Goal: Task Accomplishment & Management: Manage account settings

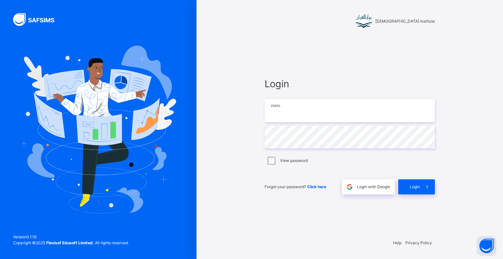
drag, startPoint x: 0, startPoint y: 0, endPoint x: 339, endPoint y: 118, distance: 359.3
click at [339, 118] on input "email" at bounding box center [350, 110] width 170 height 23
type input "**********"
click at [406, 188] on div "Login" at bounding box center [416, 186] width 37 height 15
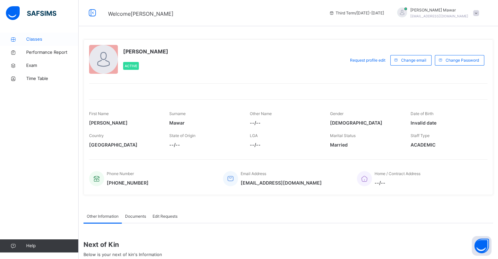
click at [35, 44] on link "Classes" at bounding box center [39, 39] width 79 height 13
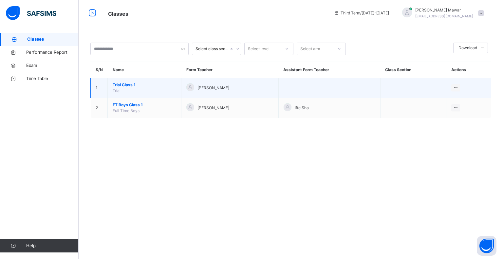
click at [128, 82] on span "Trial Class 1" at bounding box center [145, 85] width 64 height 6
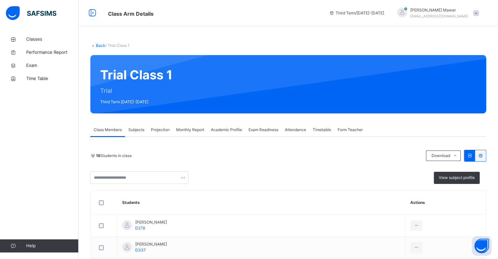
click at [292, 131] on span "Attendance" at bounding box center [295, 130] width 21 height 6
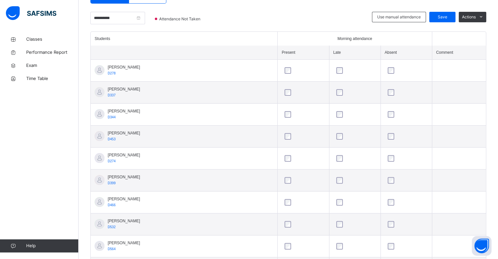
scroll to position [155, 0]
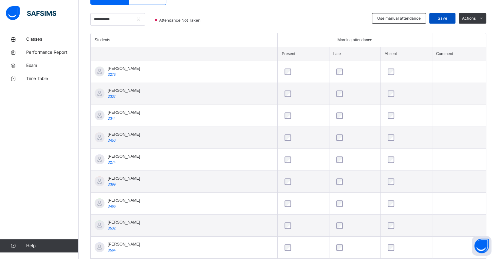
click at [441, 18] on span "Save" at bounding box center [442, 18] width 16 height 6
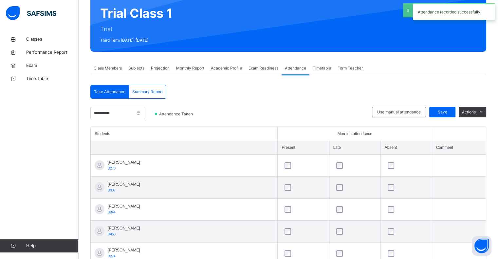
scroll to position [60, 0]
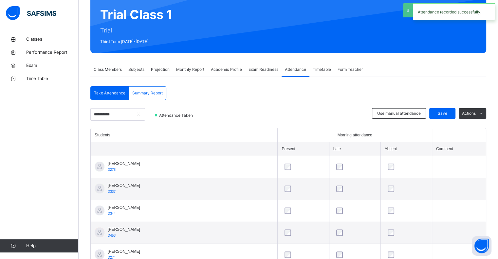
click at [102, 70] on span "Class Members" at bounding box center [108, 69] width 28 height 6
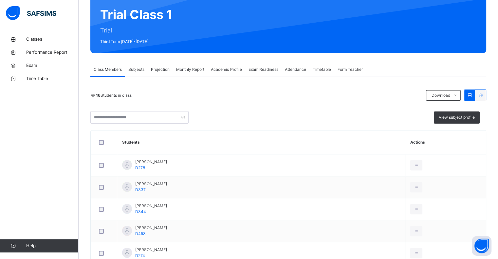
click at [138, 69] on span "Subjects" at bounding box center [136, 69] width 16 height 6
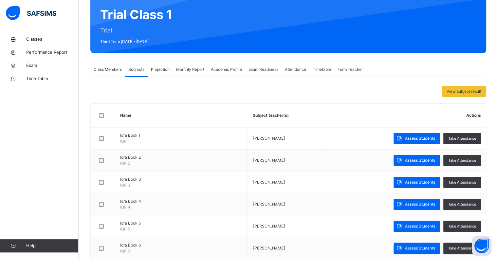
click at [156, 66] on span "Projection" at bounding box center [160, 69] width 19 height 6
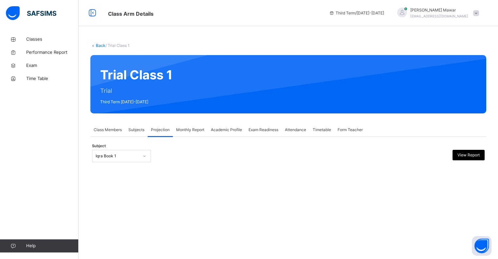
scroll to position [0, 0]
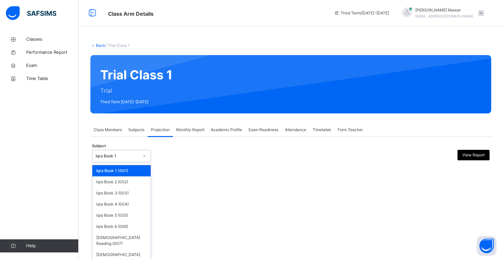
click at [126, 160] on div "Iqra Book 1" at bounding box center [121, 156] width 59 height 12
click at [130, 239] on div "[DEMOGRAPHIC_DATA] Reading (007)" at bounding box center [121, 240] width 58 height 17
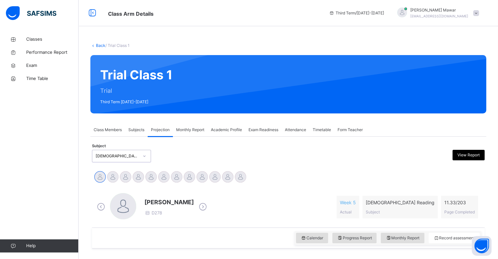
scroll to position [50, 0]
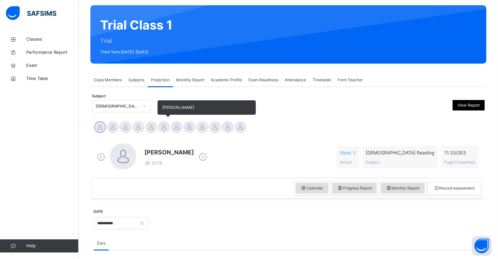
click at [167, 128] on div at bounding box center [163, 126] width 11 height 11
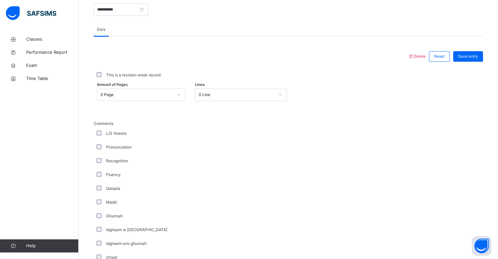
scroll to position [223, 0]
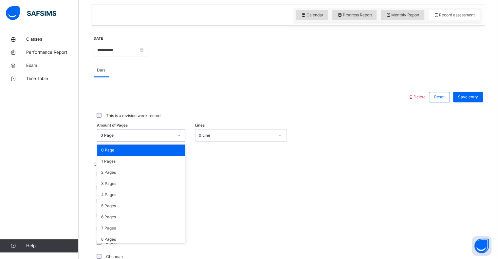
click at [160, 137] on div "0 Page" at bounding box center [137, 135] width 73 height 6
click at [150, 163] on div "1 Pages" at bounding box center [141, 161] width 88 height 11
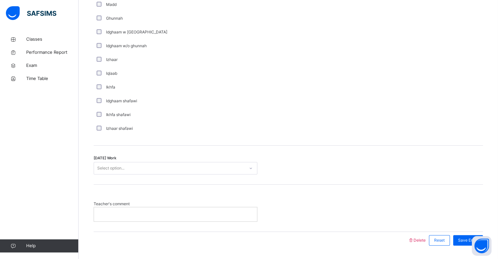
scroll to position [462, 0]
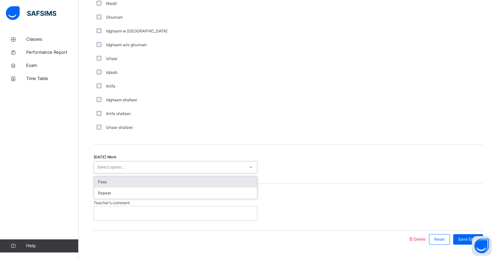
drag, startPoint x: 149, startPoint y: 168, endPoint x: 140, endPoint y: 183, distance: 16.7
click at [140, 173] on div "option Pass focused, 1 of 2. 2 results available. Use Up and Down to choose opt…" at bounding box center [176, 167] width 164 height 12
click at [140, 183] on div "Pass" at bounding box center [175, 181] width 163 height 11
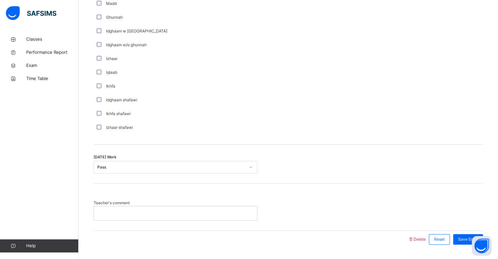
click at [138, 212] on p at bounding box center [175, 213] width 153 height 6
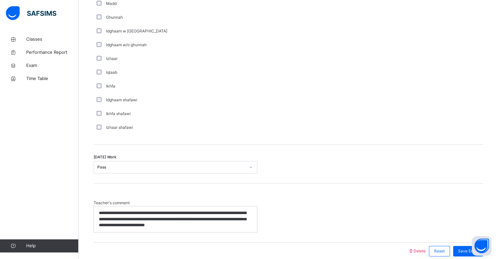
click at [159, 222] on p "**********" at bounding box center [175, 219] width 153 height 18
click at [239, 229] on div "**********" at bounding box center [175, 219] width 163 height 26
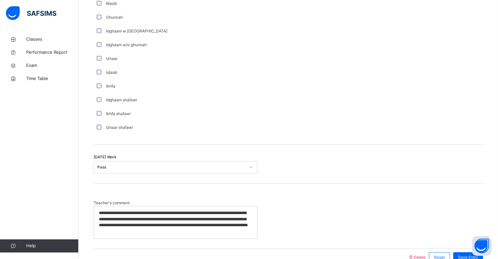
scroll to position [497, 0]
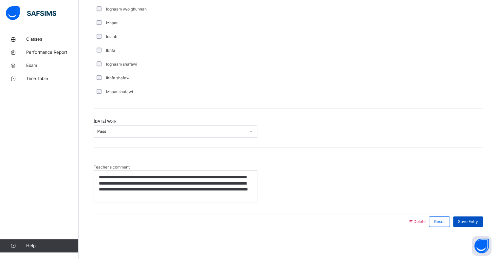
click at [478, 220] on span "Save Entry" at bounding box center [468, 221] width 20 height 6
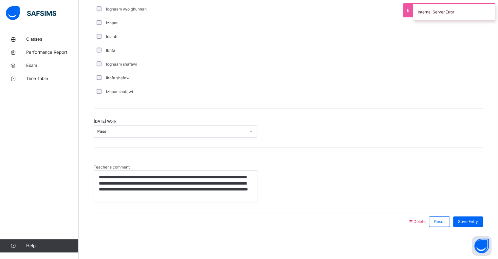
click at [210, 198] on div "**********" at bounding box center [175, 186] width 163 height 32
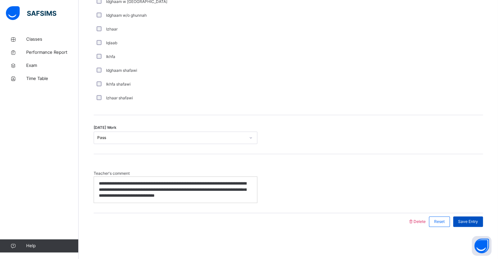
click at [463, 222] on span "Save Entry" at bounding box center [468, 221] width 20 height 6
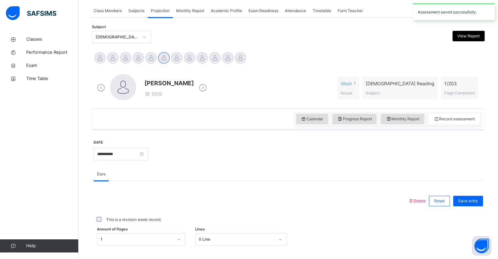
scroll to position [119, 0]
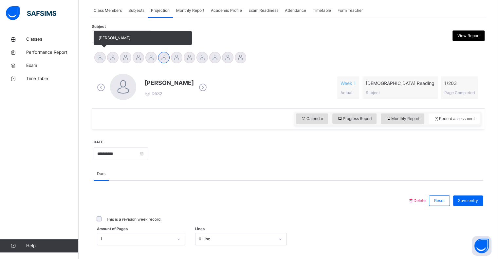
click at [97, 57] on div at bounding box center [99, 57] width 11 height 11
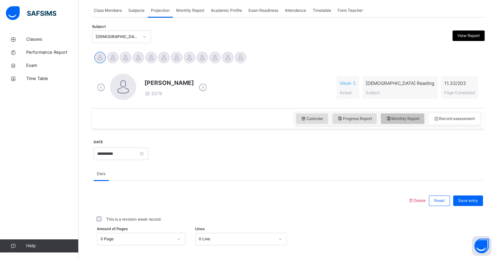
click at [410, 115] on div "Monthly Report" at bounding box center [403, 118] width 44 height 10
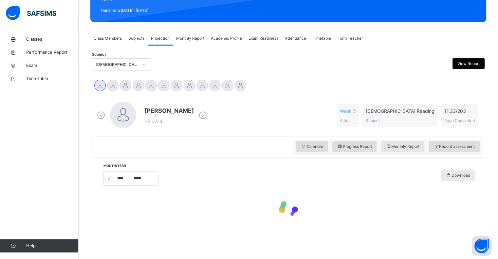
select select "****"
select select "*"
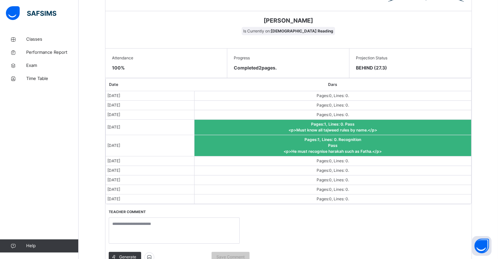
scroll to position [332, 0]
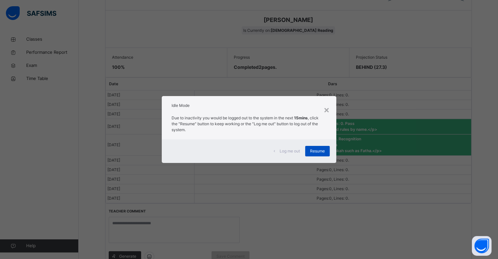
click at [324, 150] on span "Resume" at bounding box center [317, 151] width 15 height 6
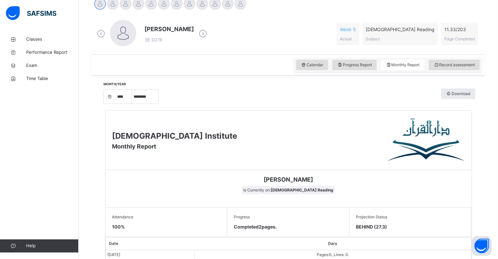
scroll to position [145, 0]
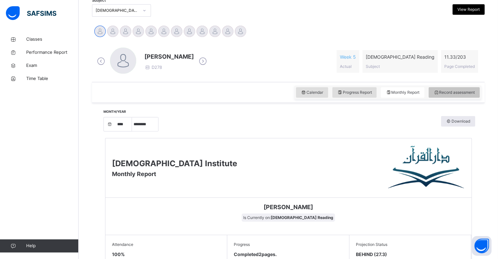
click at [465, 96] on div "Record assessment" at bounding box center [454, 92] width 51 height 10
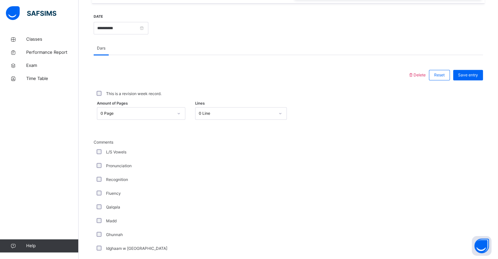
scroll to position [245, 0]
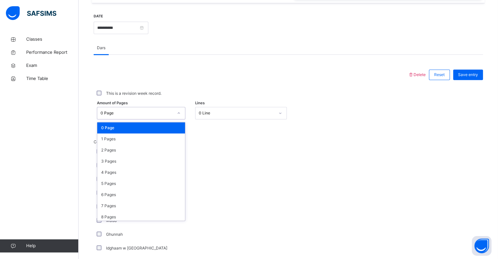
click at [166, 113] on div "0 Page" at bounding box center [137, 113] width 73 height 6
click at [155, 136] on div "1 Pages" at bounding box center [141, 138] width 88 height 11
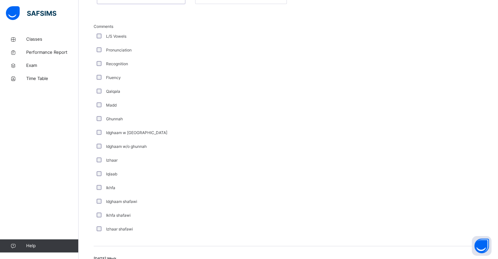
scroll to position [361, 0]
click at [98, 134] on div "Idghaam w [GEOGRAPHIC_DATA]" at bounding box center [175, 132] width 160 height 6
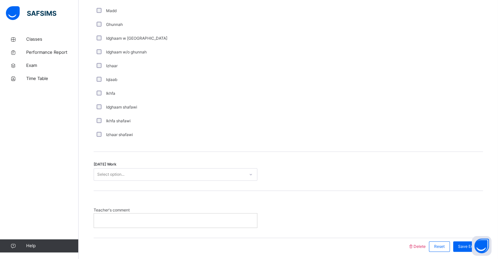
scroll to position [462, 0]
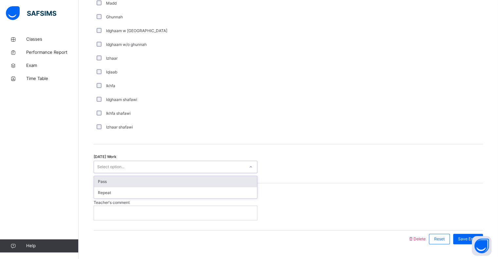
click at [116, 168] on div "Select option..." at bounding box center [110, 166] width 27 height 12
click at [114, 183] on div "Pass" at bounding box center [175, 181] width 163 height 11
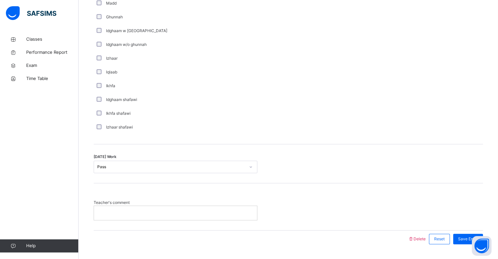
click at [119, 208] on div at bounding box center [175, 213] width 163 height 14
click at [467, 236] on span "Save Entry" at bounding box center [468, 239] width 20 height 6
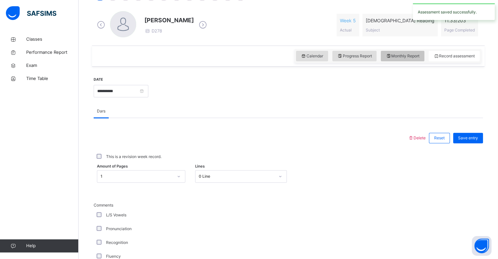
scroll to position [174, 0]
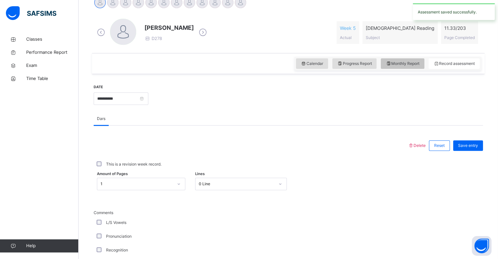
click at [399, 62] on span "Monthly Report" at bounding box center [403, 64] width 34 height 6
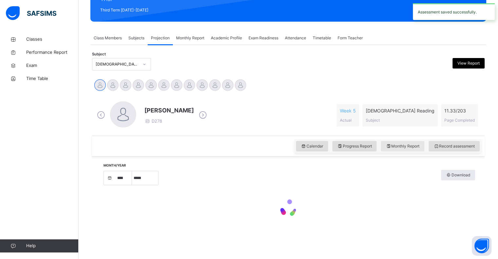
select select "****"
select select "*"
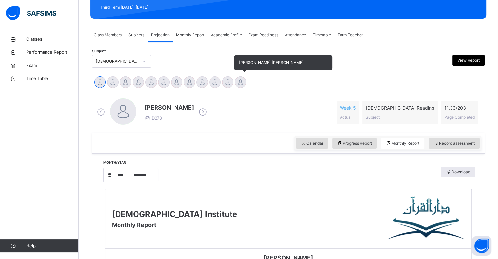
scroll to position [94, 0]
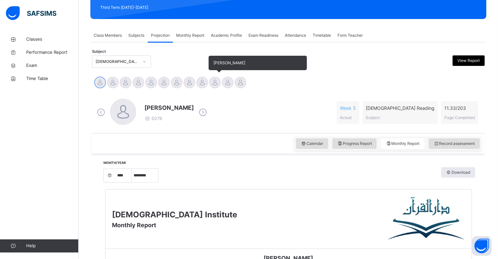
click at [217, 85] on div at bounding box center [214, 82] width 11 height 11
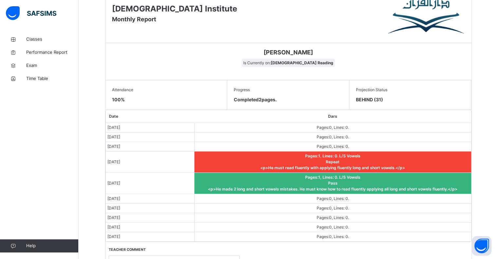
scroll to position [252, 0]
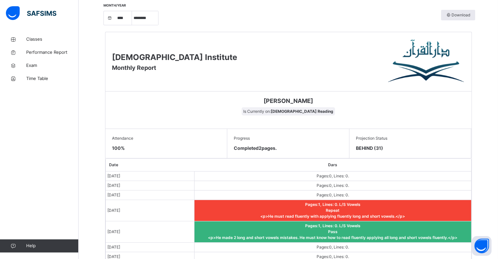
click at [286, 151] on div "Progress Completed 2 pages." at bounding box center [288, 143] width 122 height 29
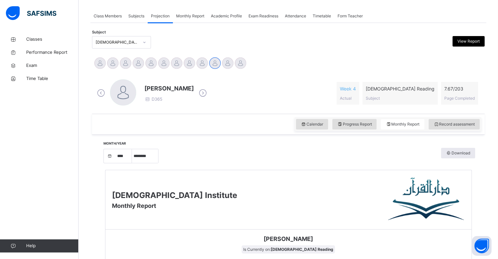
scroll to position [111, 0]
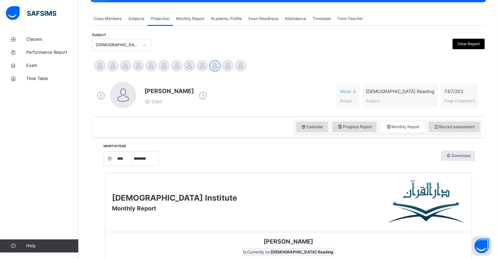
click at [466, 133] on div "Calendar Progress Report Monthly Report Record assessment" at bounding box center [387, 127] width 187 height 14
click at [466, 126] on span "Record assessment" at bounding box center [454, 127] width 41 height 6
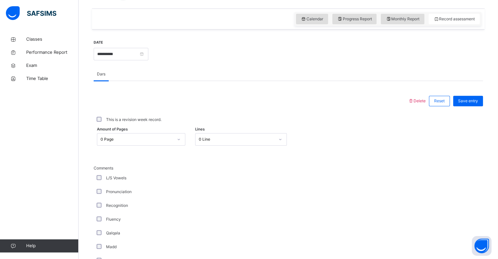
scroll to position [224, 0]
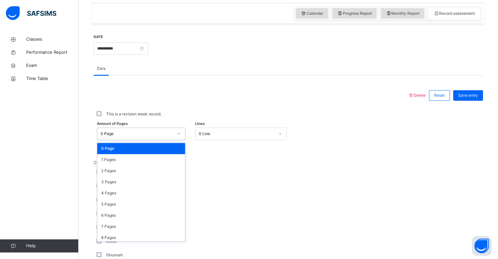
click at [165, 135] on div "0 Page" at bounding box center [137, 134] width 73 height 6
click at [158, 160] on div "1 Pages" at bounding box center [141, 159] width 88 height 11
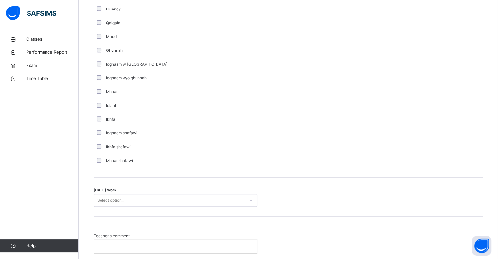
scroll to position [479, 0]
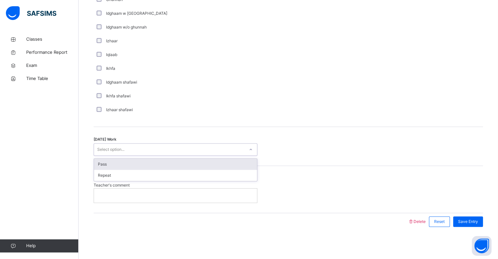
click at [156, 150] on div "Select option..." at bounding box center [169, 149] width 151 height 10
click at [156, 166] on div "Pass" at bounding box center [175, 164] width 163 height 11
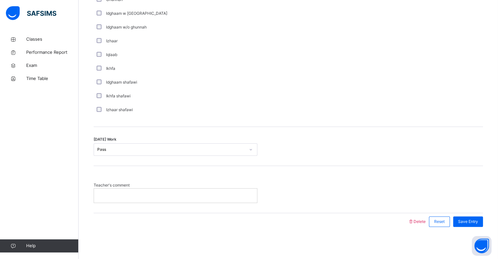
click at [127, 188] on div at bounding box center [175, 195] width 163 height 14
click at [117, 196] on p at bounding box center [175, 195] width 153 height 6
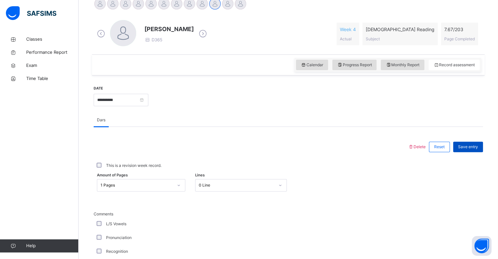
scroll to position [173, 0]
click at [478, 144] on span "Save entry" at bounding box center [468, 147] width 20 height 6
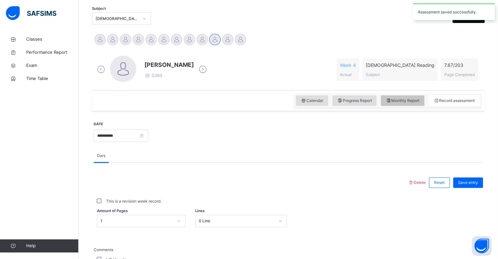
click at [401, 98] on span "Monthly Report" at bounding box center [403, 101] width 34 height 6
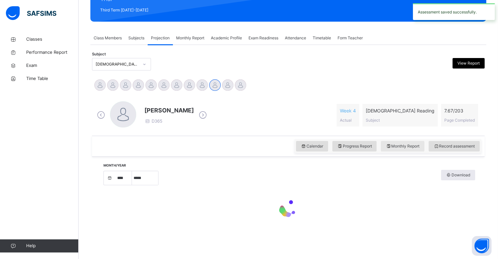
select select "****"
select select "*"
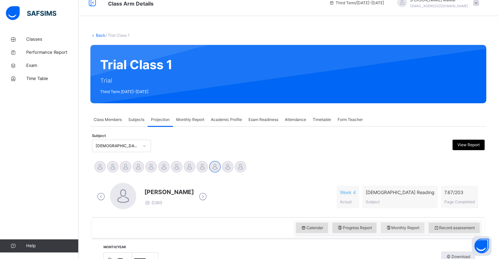
scroll to position [0, 0]
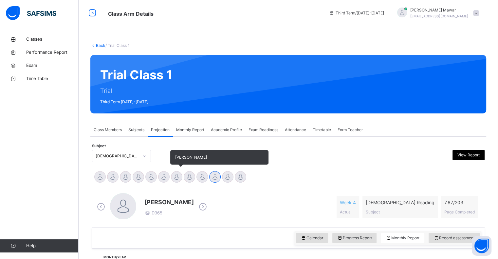
click at [176, 176] on div at bounding box center [176, 176] width 11 height 11
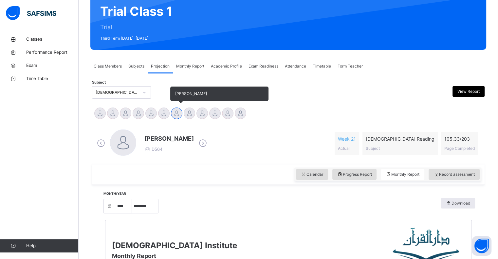
scroll to position [62, 0]
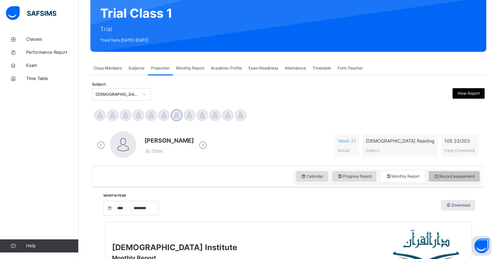
click at [466, 176] on span "Record assessment" at bounding box center [454, 176] width 41 height 6
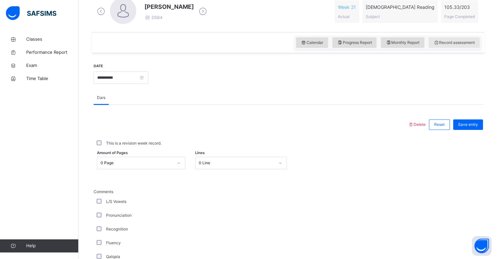
scroll to position [243, 0]
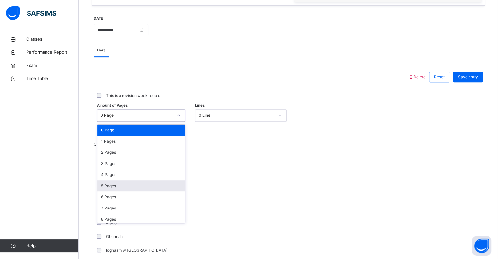
drag, startPoint x: 168, startPoint y: 114, endPoint x: 143, endPoint y: 185, distance: 76.0
click at [143, 121] on div "option 5 Pages focused, 6 of 204. 204 results available. Use Up and Down to cho…" at bounding box center [141, 115] width 88 height 12
click at [143, 185] on div "5 Pages" at bounding box center [141, 185] width 88 height 11
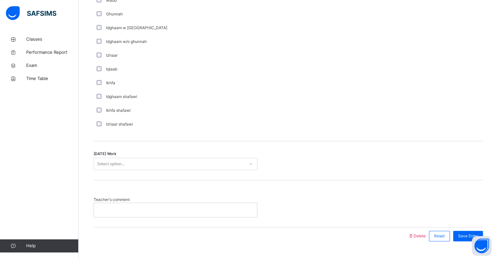
scroll to position [479, 0]
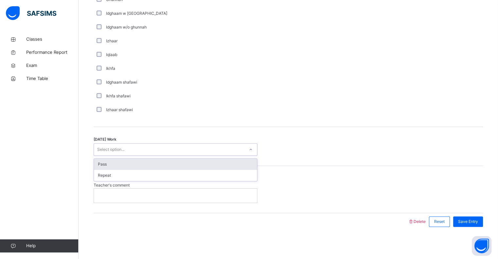
click at [148, 147] on div "Select option..." at bounding box center [169, 149] width 151 height 10
click at [146, 162] on div "Pass" at bounding box center [175, 164] width 163 height 11
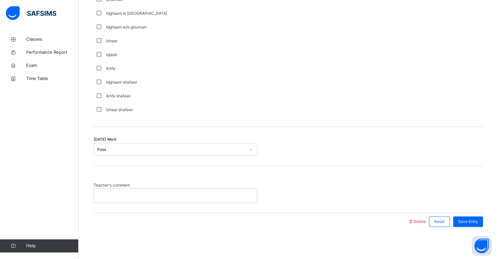
click at [139, 192] on div at bounding box center [175, 195] width 163 height 14
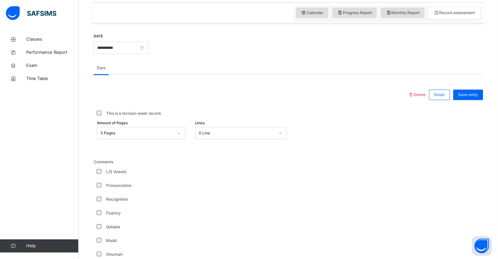
scroll to position [234, 0]
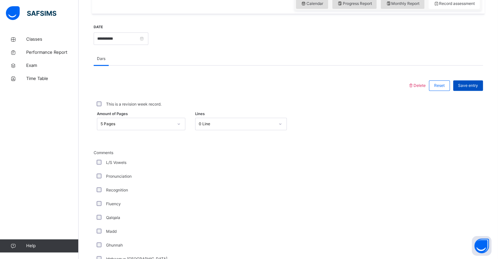
click at [467, 89] on div "Save entry" at bounding box center [468, 85] width 30 height 10
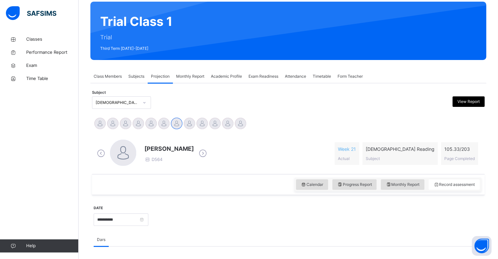
scroll to position [53, 0]
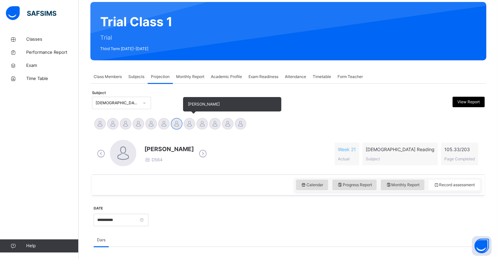
click at [188, 127] on div at bounding box center [189, 123] width 11 height 11
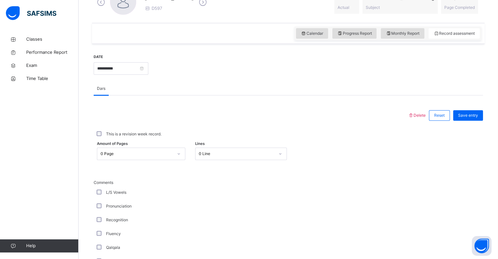
scroll to position [180, 0]
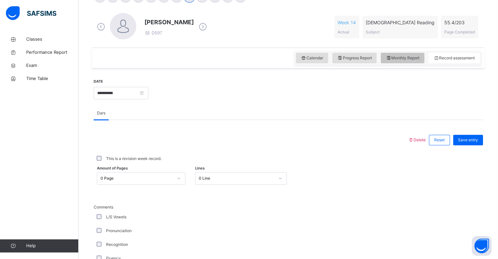
click at [406, 58] on span "Monthly Report" at bounding box center [403, 58] width 34 height 6
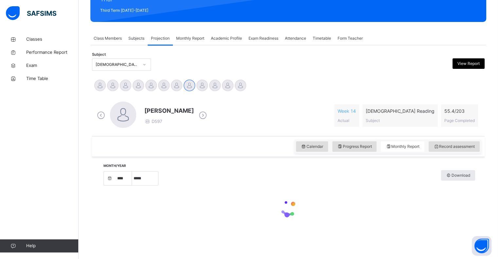
select select "****"
select select "*"
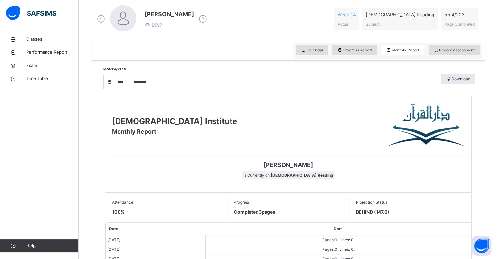
scroll to position [187, 0]
click at [452, 48] on span "Record assessment" at bounding box center [454, 50] width 41 height 6
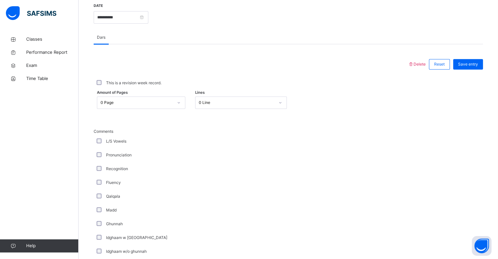
scroll to position [255, 0]
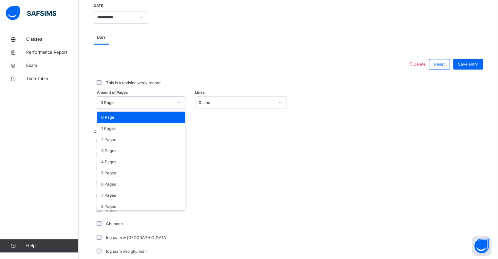
click at [135, 102] on div "0 Page" at bounding box center [137, 103] width 73 height 6
click at [141, 136] on div "2 Pages" at bounding box center [141, 139] width 88 height 11
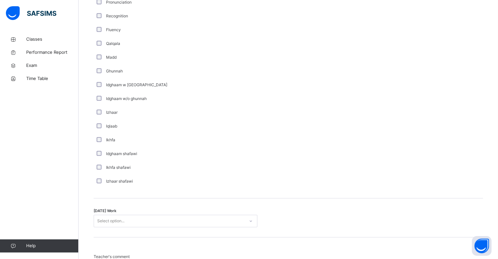
scroll to position [408, 0]
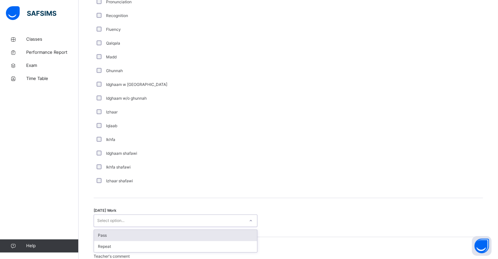
drag, startPoint x: 142, startPoint y: 219, endPoint x: 129, endPoint y: 234, distance: 19.9
click at [129, 227] on div "option Pass focused, 1 of 2. 2 results available. Use Up and Down to choose opt…" at bounding box center [176, 220] width 164 height 12
click at [129, 234] on div "Pass" at bounding box center [175, 235] width 163 height 11
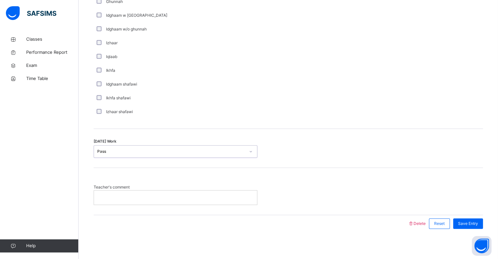
scroll to position [479, 0]
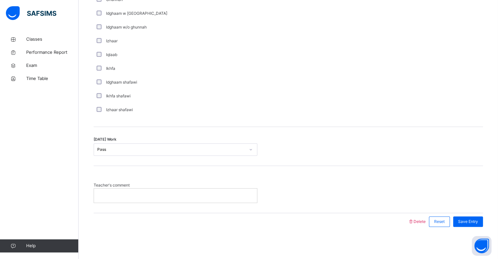
click at [128, 202] on div at bounding box center [176, 195] width 164 height 14
click at [129, 196] on p at bounding box center [175, 195] width 153 height 6
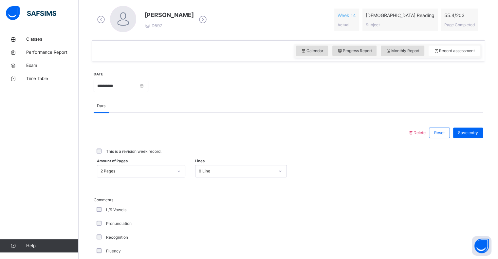
scroll to position [164, 0]
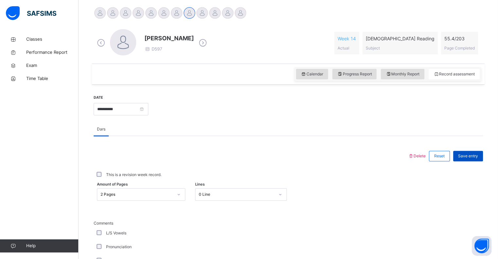
click at [472, 153] on span "Save entry" at bounding box center [468, 156] width 20 height 6
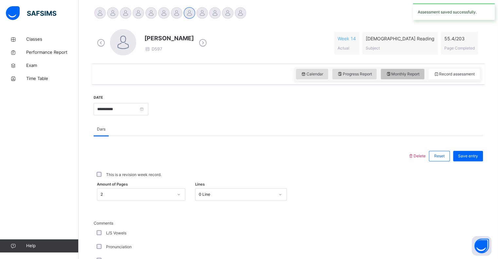
click at [411, 74] on span "Monthly Report" at bounding box center [403, 74] width 34 height 6
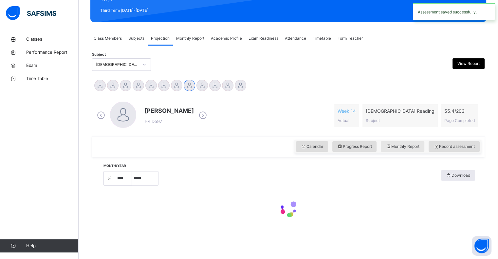
select select "****"
select select "*"
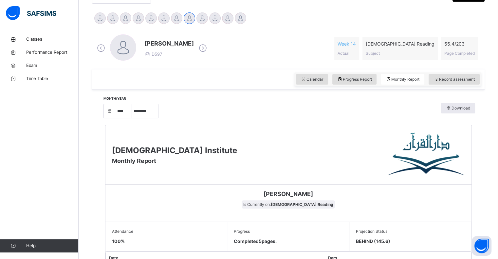
scroll to position [143, 0]
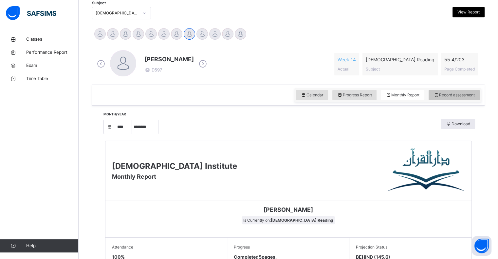
click at [448, 92] on span "Record assessment" at bounding box center [454, 95] width 41 height 6
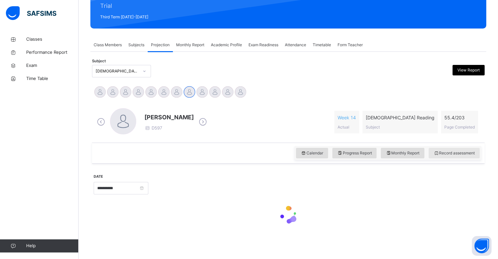
scroll to position [84, 0]
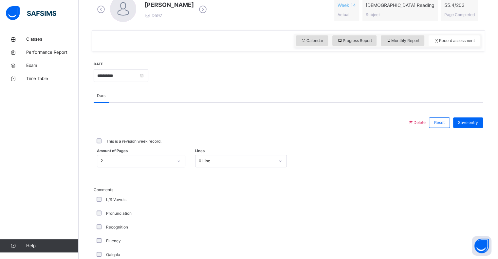
click at [118, 167] on div "2" at bounding box center [141, 161] width 88 height 12
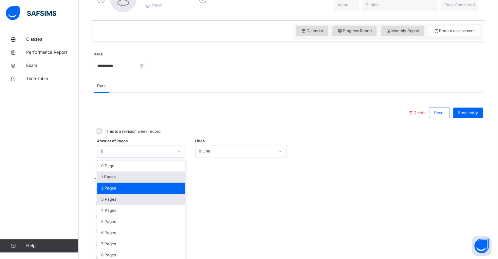
scroll to position [209, 0]
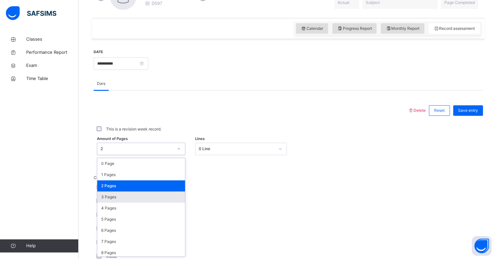
click at [116, 197] on div "3 Pages" at bounding box center [141, 196] width 88 height 11
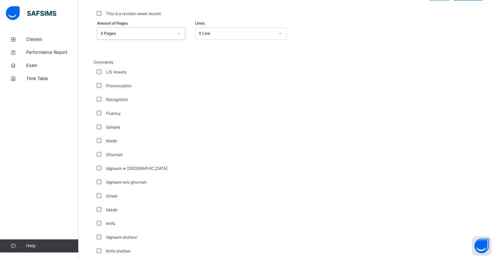
scroll to position [479, 0]
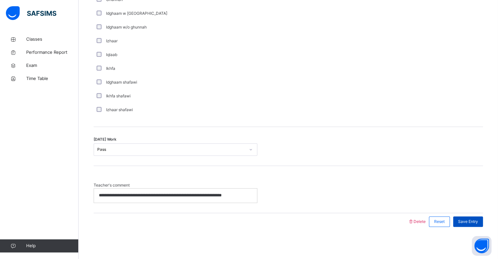
click at [464, 222] on span "Save Entry" at bounding box center [468, 221] width 20 height 6
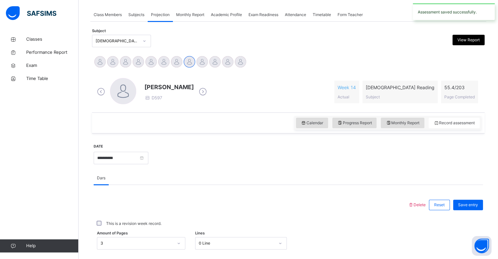
scroll to position [115, 0]
click at [411, 122] on span "Monthly Report" at bounding box center [403, 123] width 34 height 6
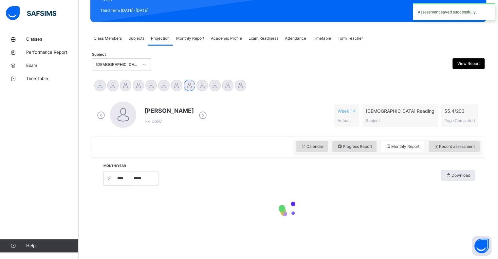
select select "****"
select select "*"
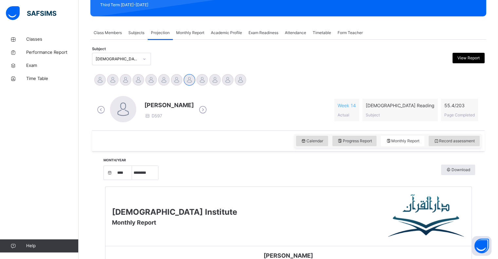
scroll to position [98, 0]
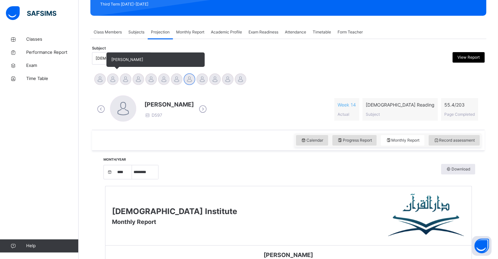
click at [110, 77] on div at bounding box center [112, 78] width 11 height 11
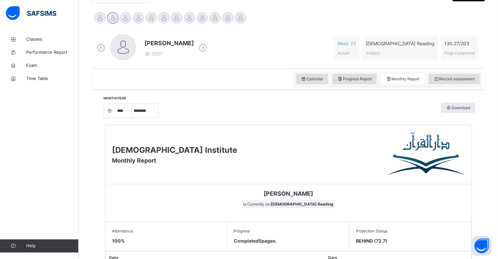
scroll to position [152, 0]
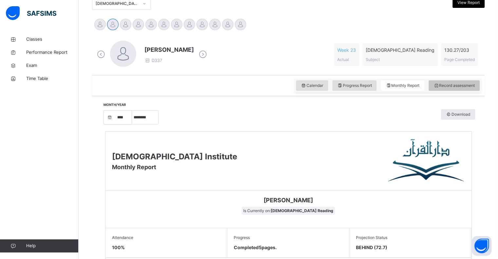
click at [462, 87] on span "Record assessment" at bounding box center [454, 86] width 41 height 6
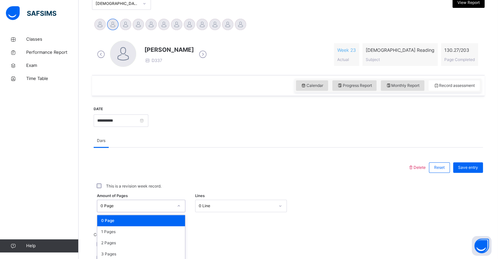
click at [146, 202] on div "option 0 Page focused, 1 of 204. 204 results available. Use Up and Down to choo…" at bounding box center [141, 205] width 88 height 12
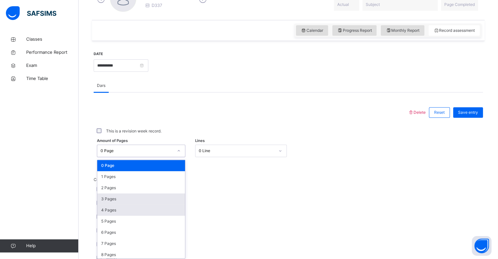
scroll to position [209, 0]
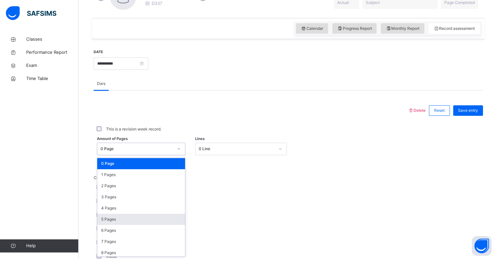
click at [130, 217] on div "5 Pages" at bounding box center [141, 219] width 88 height 11
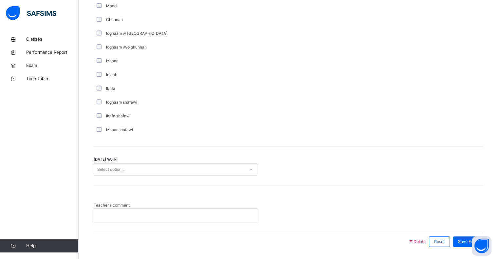
scroll to position [479, 0]
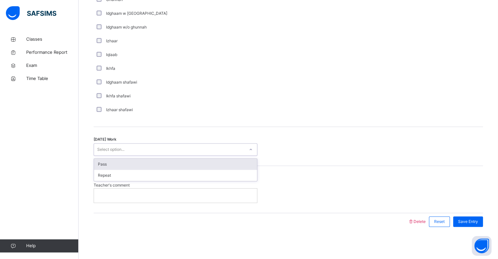
click at [136, 144] on div "Select option..." at bounding box center [169, 149] width 151 height 10
click at [132, 165] on div "Pass" at bounding box center [175, 164] width 163 height 11
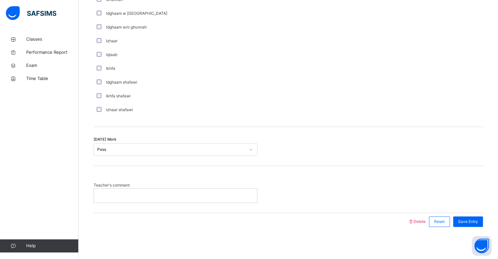
click at [124, 194] on p at bounding box center [175, 195] width 153 height 6
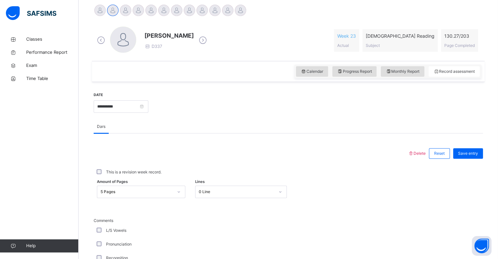
scroll to position [161, 0]
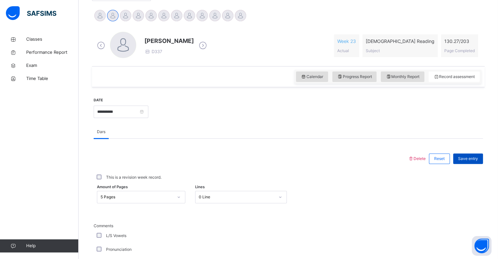
click at [463, 157] on span "Save entry" at bounding box center [468, 159] width 20 height 6
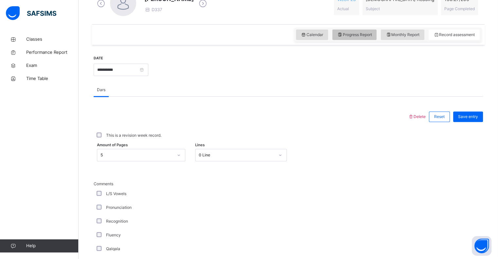
scroll to position [202, 0]
click at [408, 39] on div "Monthly Report" at bounding box center [403, 35] width 44 height 10
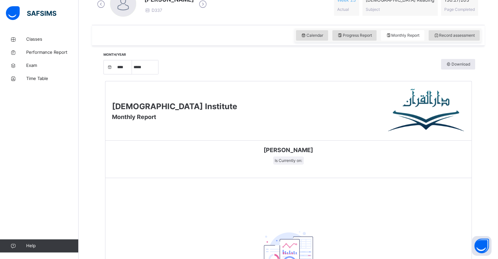
select select "****"
select select "*"
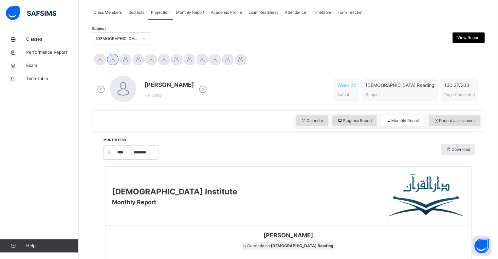
scroll to position [111, 0]
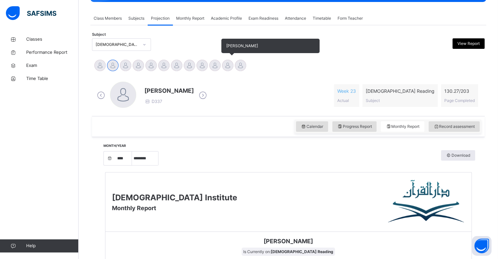
click at [225, 66] on div at bounding box center [227, 65] width 11 height 11
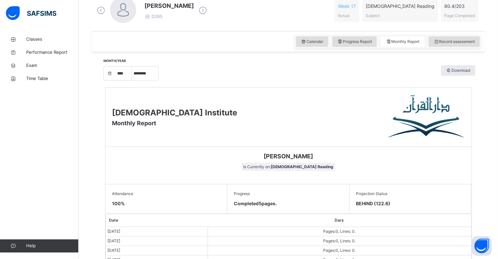
scroll to position [196, 0]
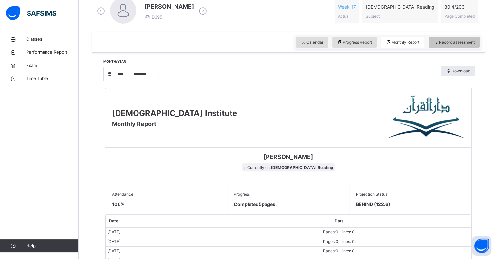
click at [460, 43] on span "Record assessment" at bounding box center [454, 42] width 41 height 6
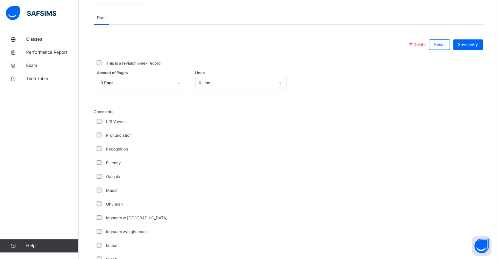
scroll to position [275, 0]
click at [173, 86] on div "0 Page" at bounding box center [134, 83] width 75 height 10
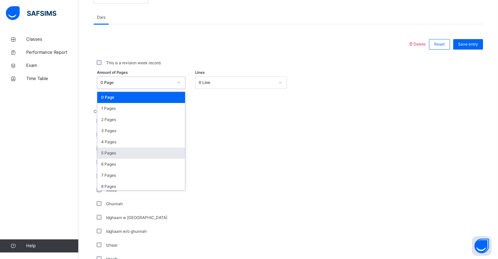
click at [157, 154] on div "5 Pages" at bounding box center [141, 152] width 88 height 11
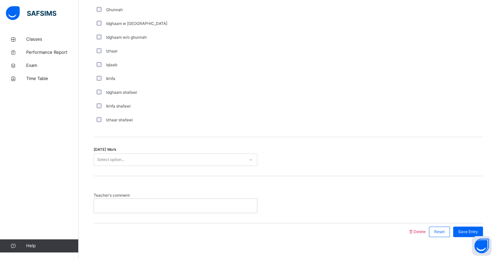
scroll to position [471, 0]
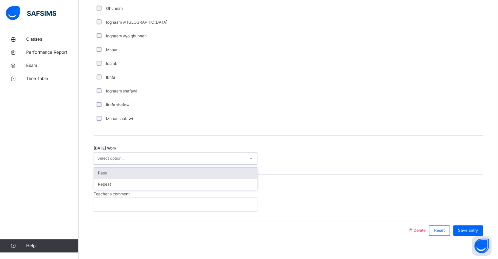
click at [158, 158] on div "Select option..." at bounding box center [169, 158] width 151 height 10
click at [152, 174] on div "Pass" at bounding box center [175, 172] width 163 height 11
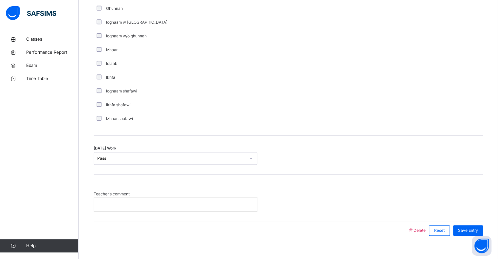
click at [140, 209] on div at bounding box center [175, 204] width 163 height 14
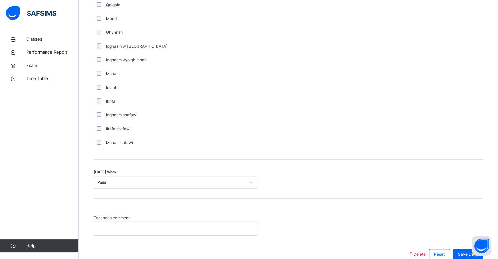
scroll to position [467, 0]
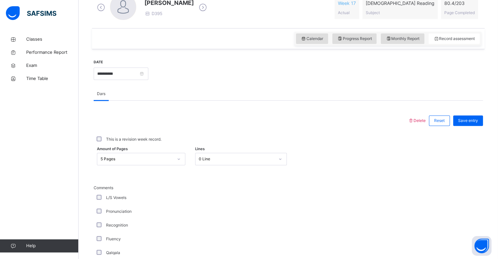
click at [462, 125] on div "Save entry" at bounding box center [468, 120] width 30 height 10
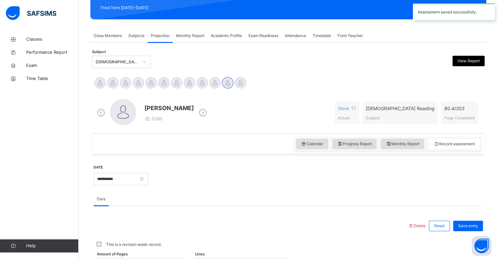
scroll to position [93, 0]
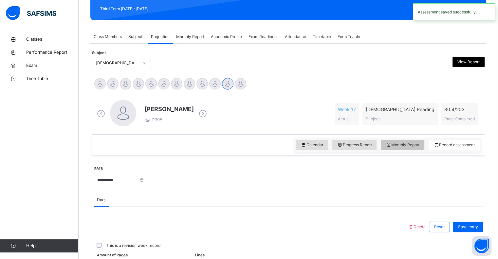
click at [400, 146] on span "Monthly Report" at bounding box center [403, 145] width 34 height 6
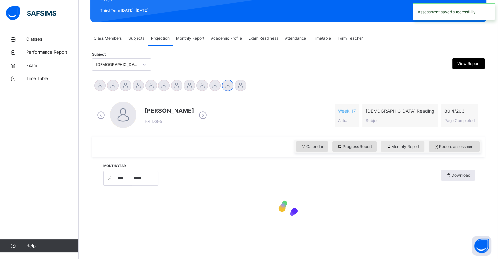
select select "****"
select select "*"
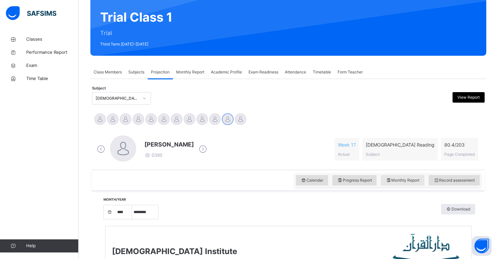
scroll to position [39, 0]
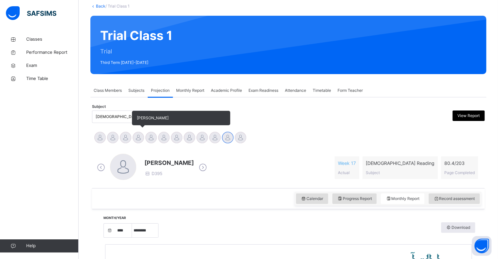
click at [135, 140] on div at bounding box center [138, 137] width 11 height 11
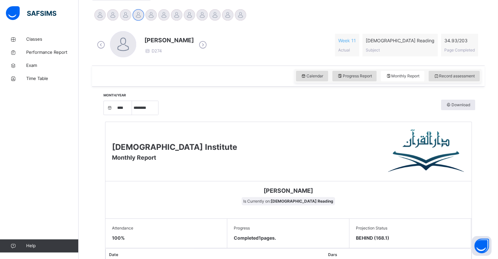
scroll to position [157, 0]
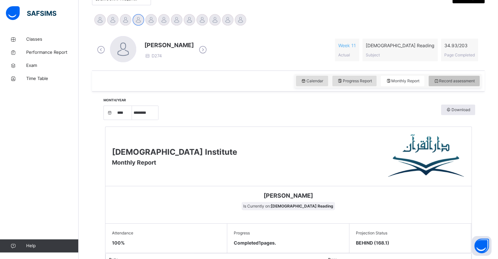
click at [457, 83] on span "Record assessment" at bounding box center [454, 81] width 41 height 6
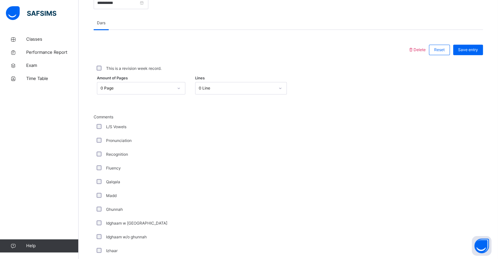
scroll to position [277, 0]
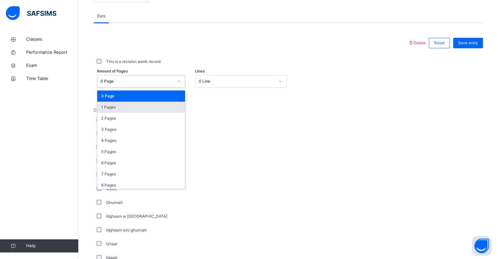
drag, startPoint x: 141, startPoint y: 82, endPoint x: 135, endPoint y: 109, distance: 28.3
click at [135, 87] on div "option 1 Pages focused, 2 of 204. 204 results available. Use Up and Down to cho…" at bounding box center [141, 81] width 88 height 12
click at [135, 109] on div "1 Pages" at bounding box center [141, 107] width 88 height 11
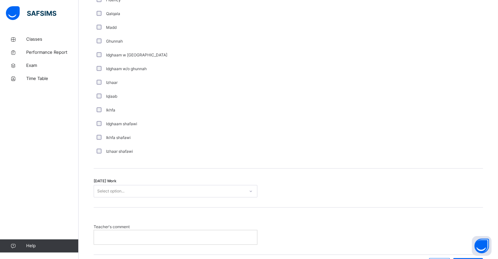
scroll to position [441, 0]
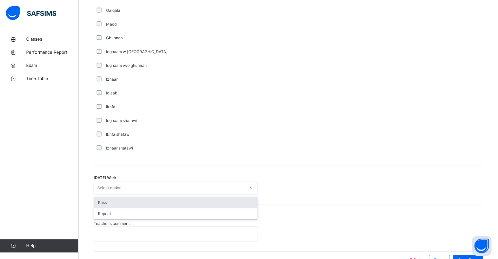
click at [124, 190] on div "Select option..." at bounding box center [110, 187] width 27 height 12
click at [124, 199] on div "Pass" at bounding box center [175, 202] width 163 height 11
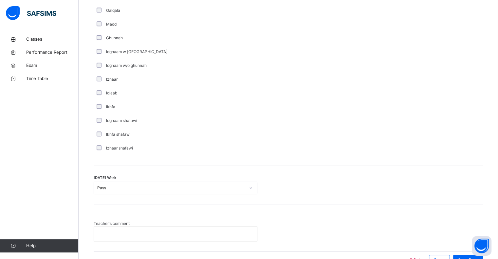
click at [128, 236] on p at bounding box center [175, 234] width 153 height 6
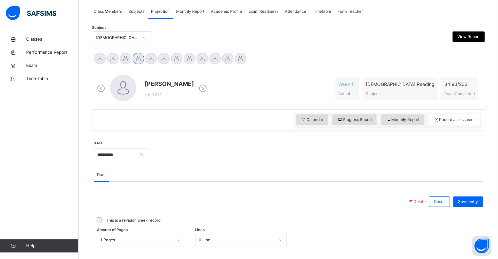
scroll to position [118, 0]
click at [478, 202] on span "Save entry" at bounding box center [468, 202] width 20 height 6
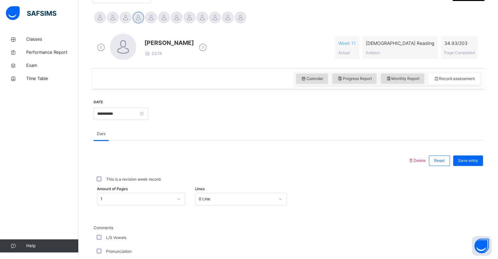
scroll to position [125, 0]
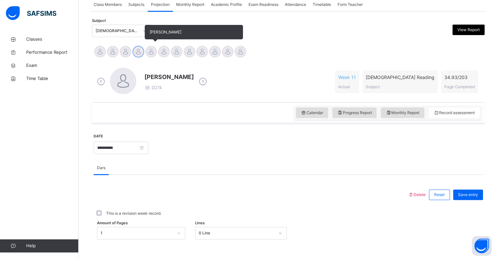
click at [155, 50] on div at bounding box center [150, 51] width 11 height 11
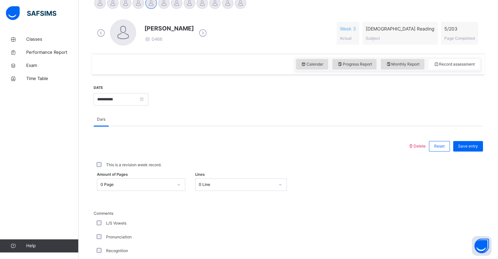
scroll to position [163, 0]
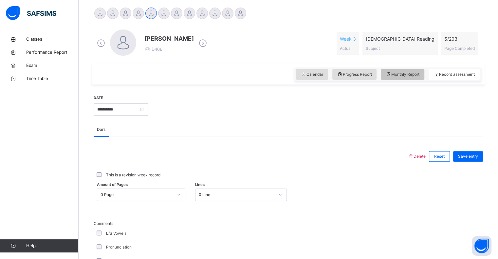
click at [391, 73] on icon at bounding box center [389, 74] width 6 height 6
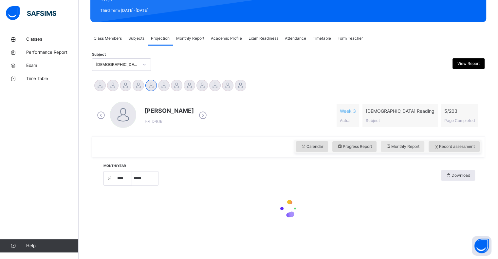
select select "****"
select select "*"
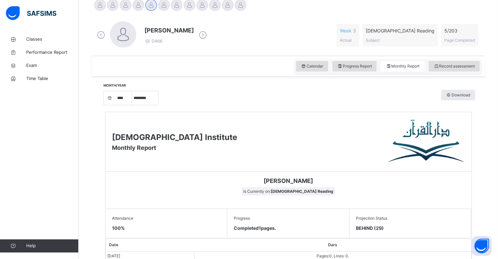
scroll to position [145, 0]
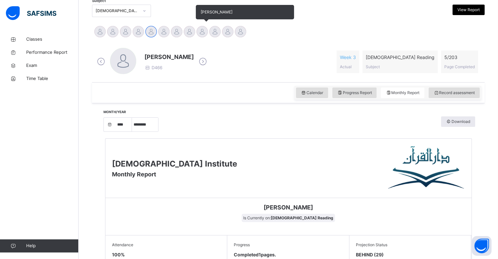
click at [200, 33] on div at bounding box center [201, 31] width 11 height 11
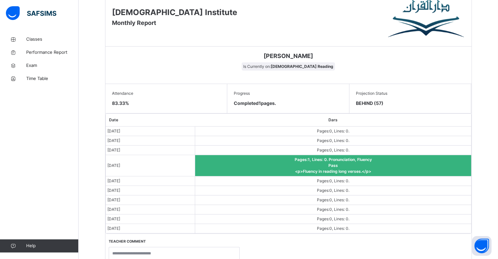
scroll to position [290, 0]
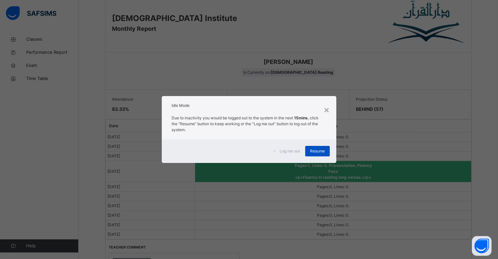
click at [317, 147] on div "Resume" at bounding box center [317, 151] width 25 height 10
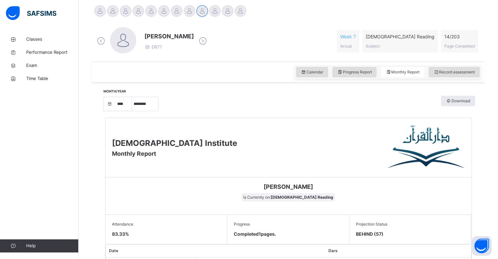
scroll to position [128, 0]
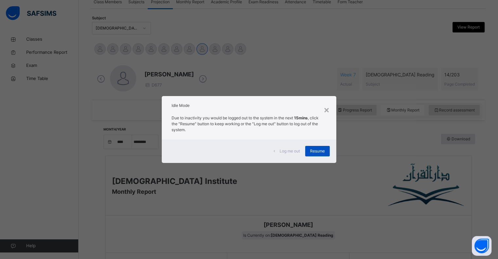
click at [319, 146] on div "Resume" at bounding box center [317, 151] width 25 height 10
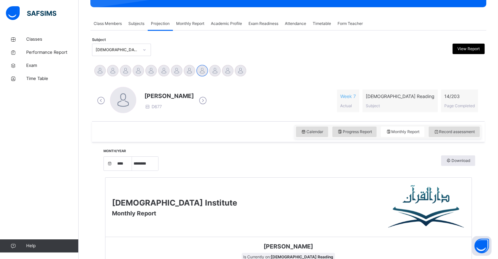
scroll to position [106, 0]
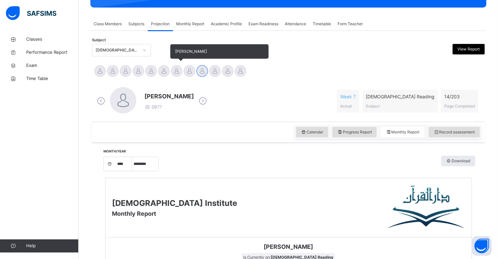
click at [176, 71] on div at bounding box center [176, 70] width 11 height 11
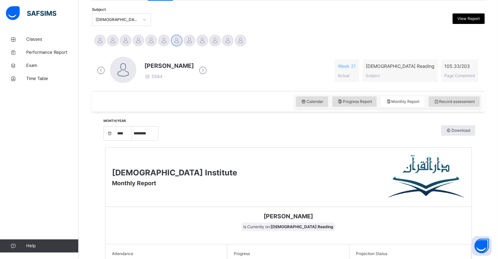
scroll to position [131, 0]
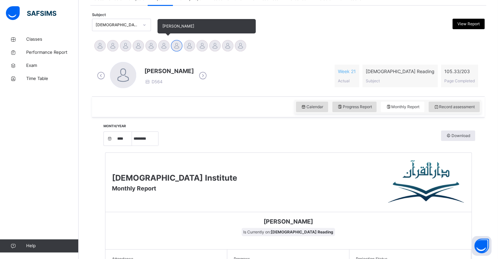
click at [166, 42] on div at bounding box center [163, 45] width 11 height 11
